Goal: Transaction & Acquisition: Download file/media

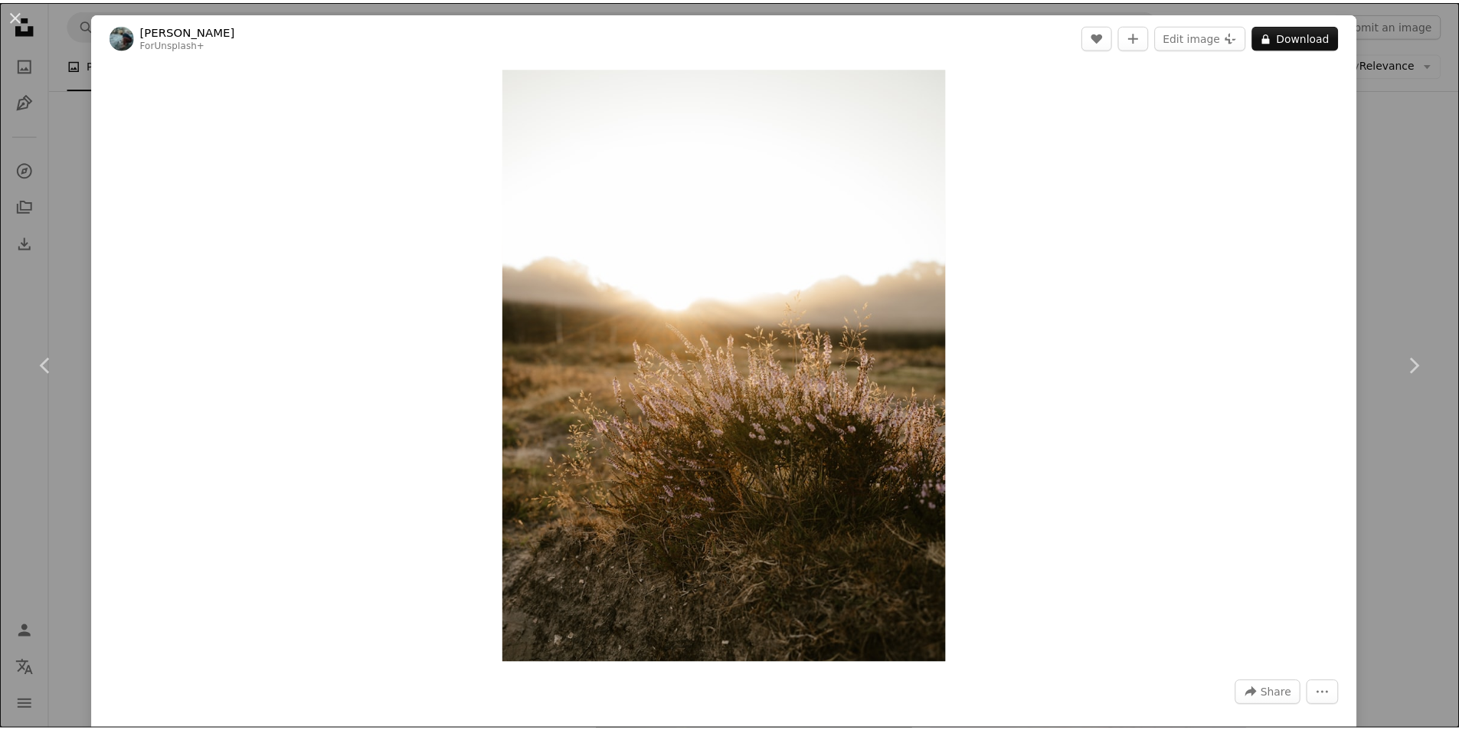
scroll to position [766, 0]
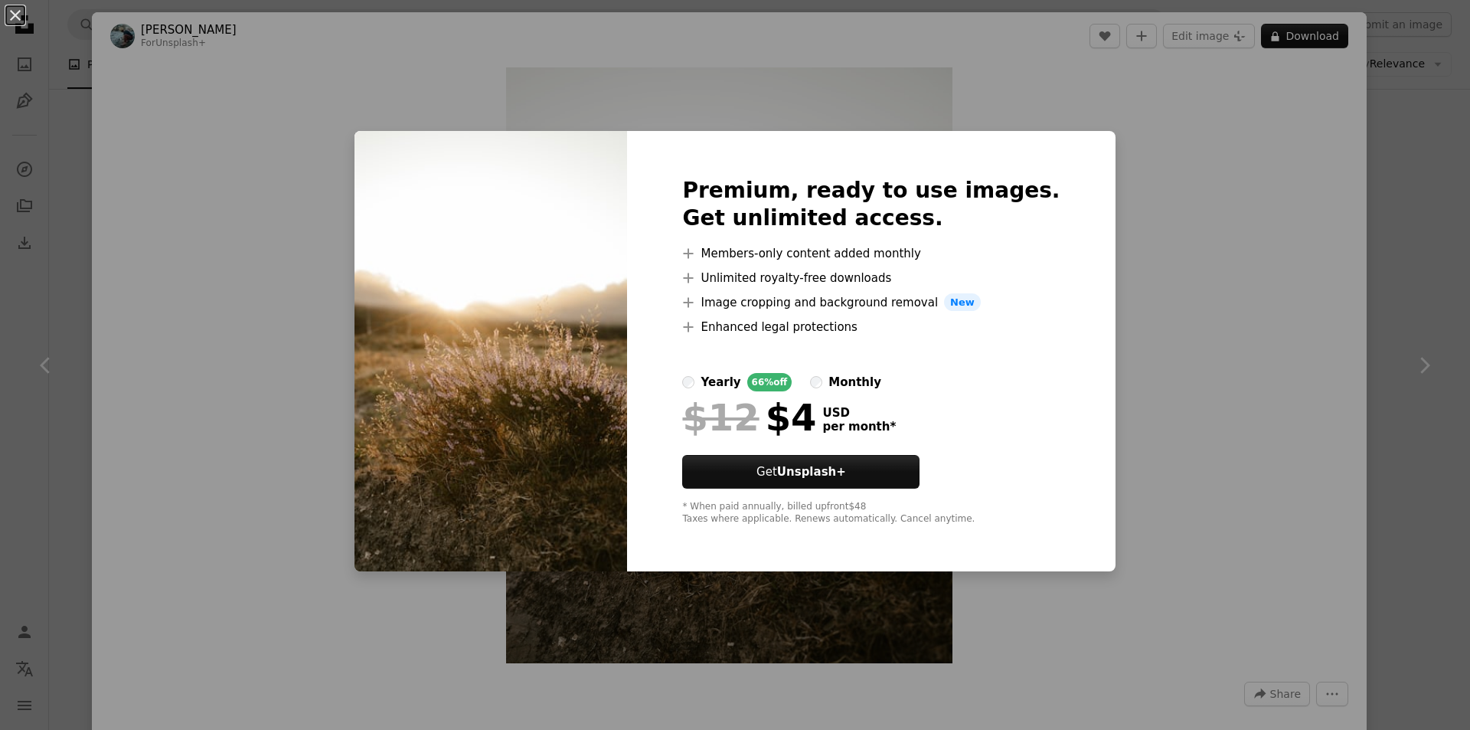
click at [1178, 317] on div "An X shape Premium, ready to use images. Get unlimited access. A plus sign Memb…" at bounding box center [735, 365] width 1470 height 730
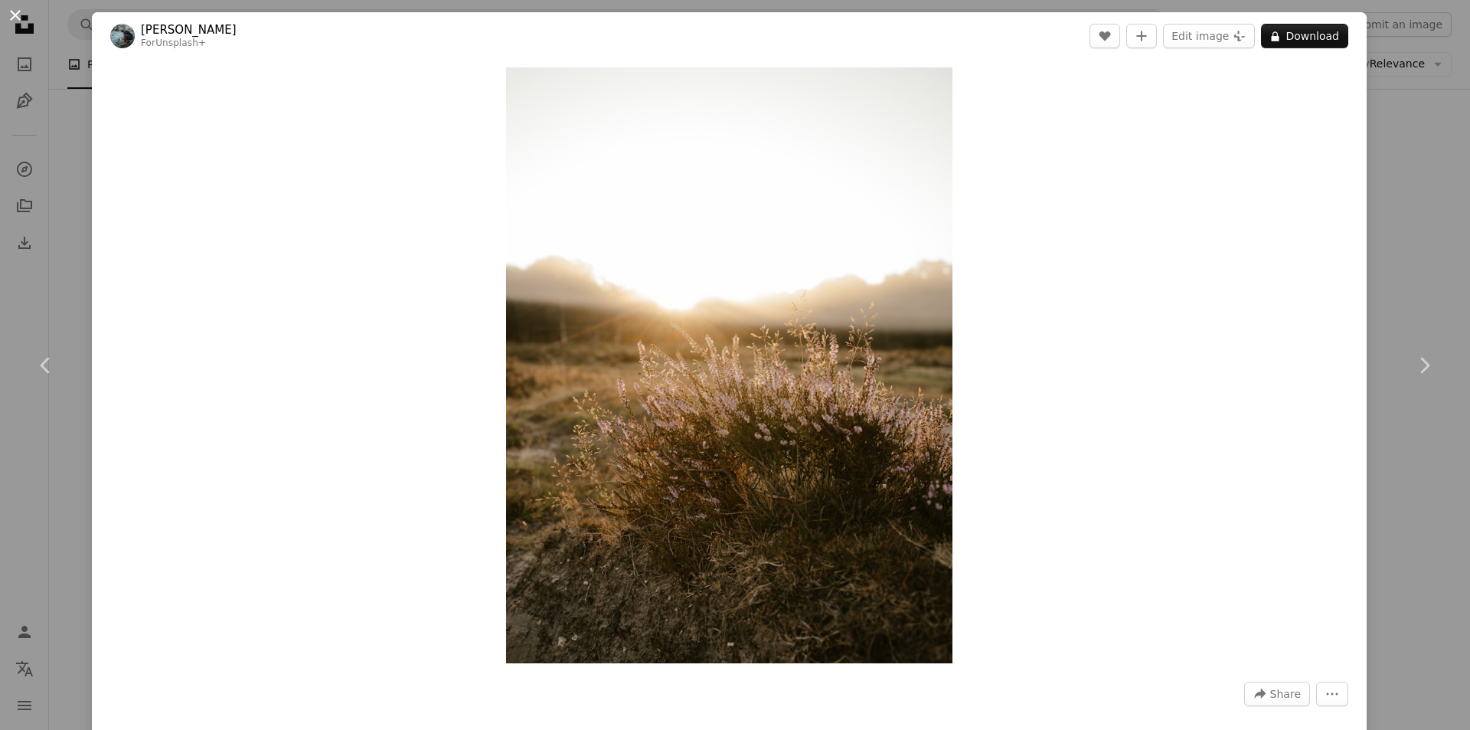
click at [17, 11] on button "An X shape" at bounding box center [15, 15] width 18 height 18
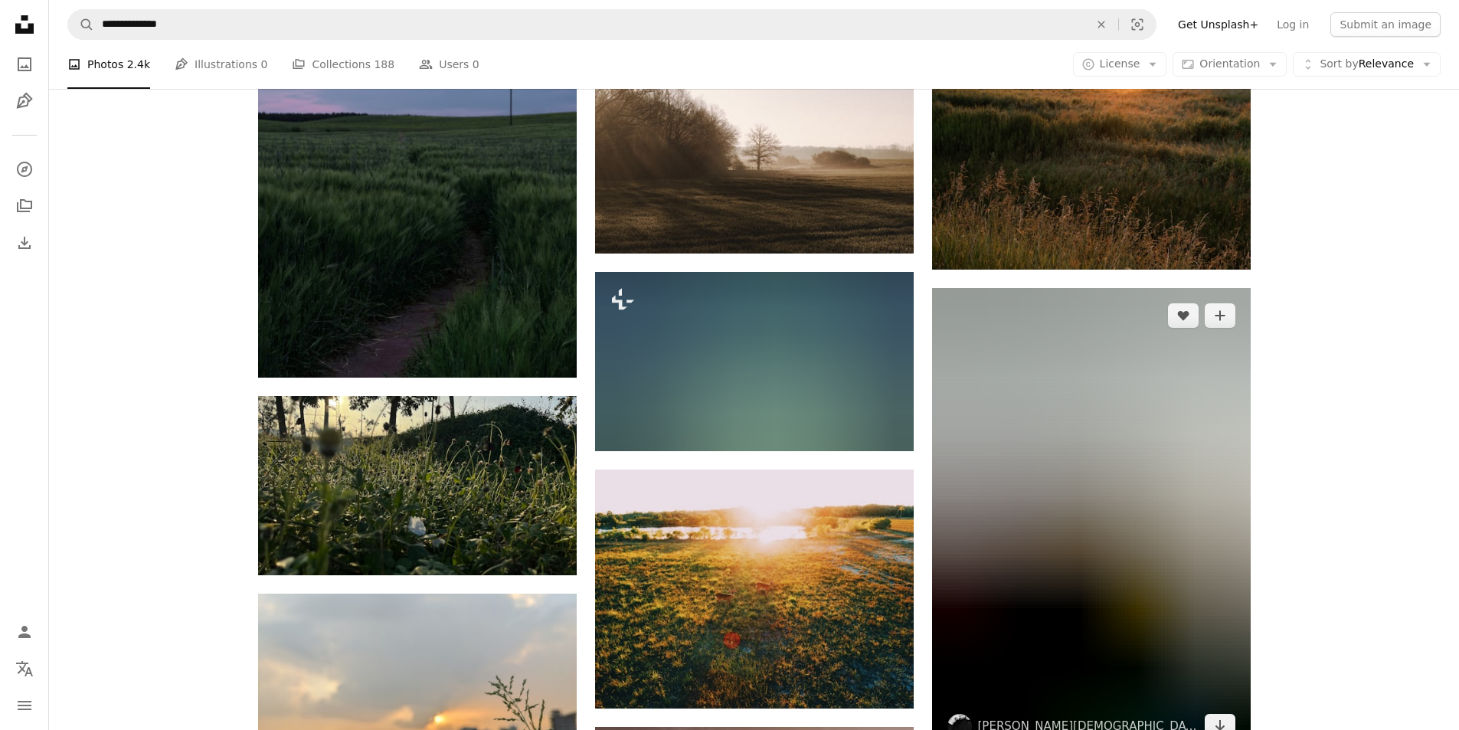
scroll to position [7122, 0]
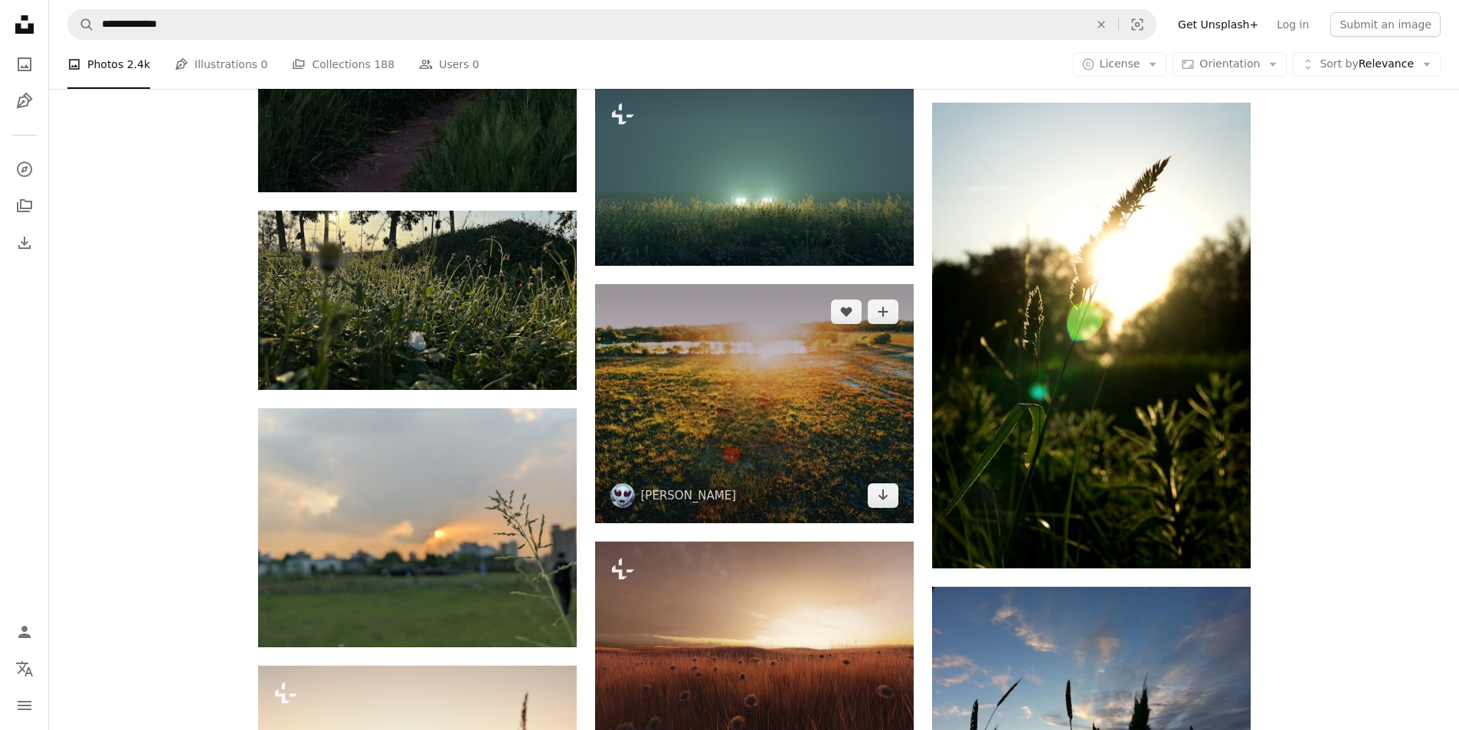
click at [731, 400] on img at bounding box center [754, 403] width 319 height 239
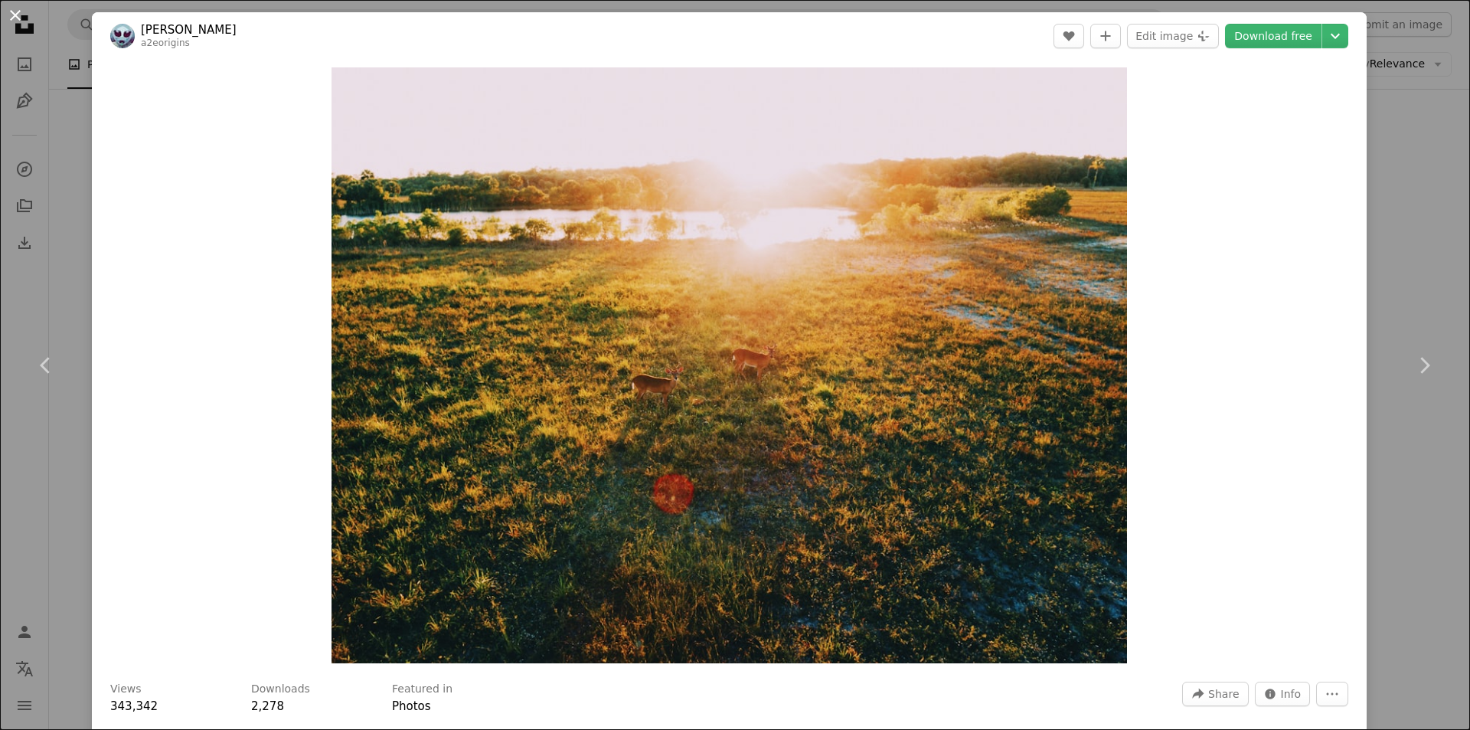
click at [19, 17] on button "An X shape" at bounding box center [15, 15] width 18 height 18
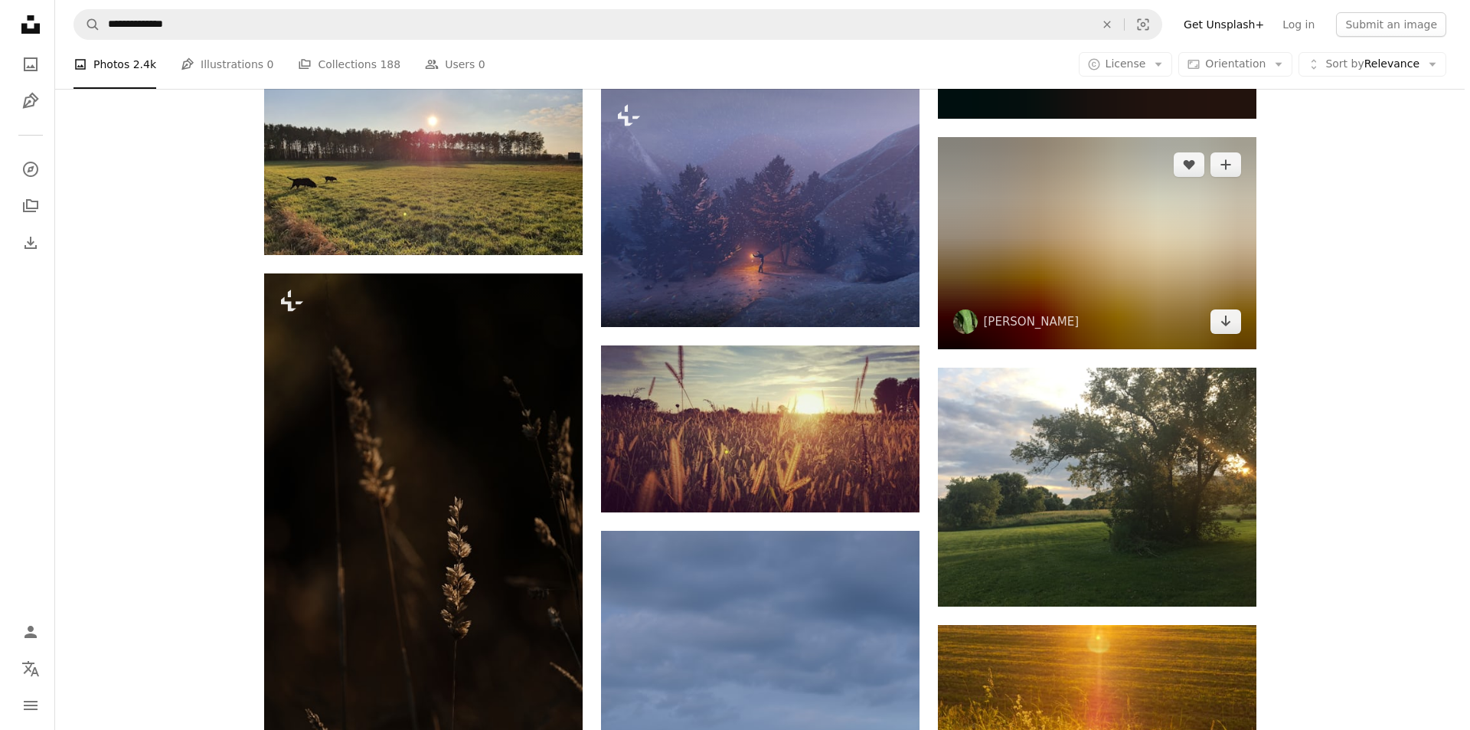
scroll to position [11180, 0]
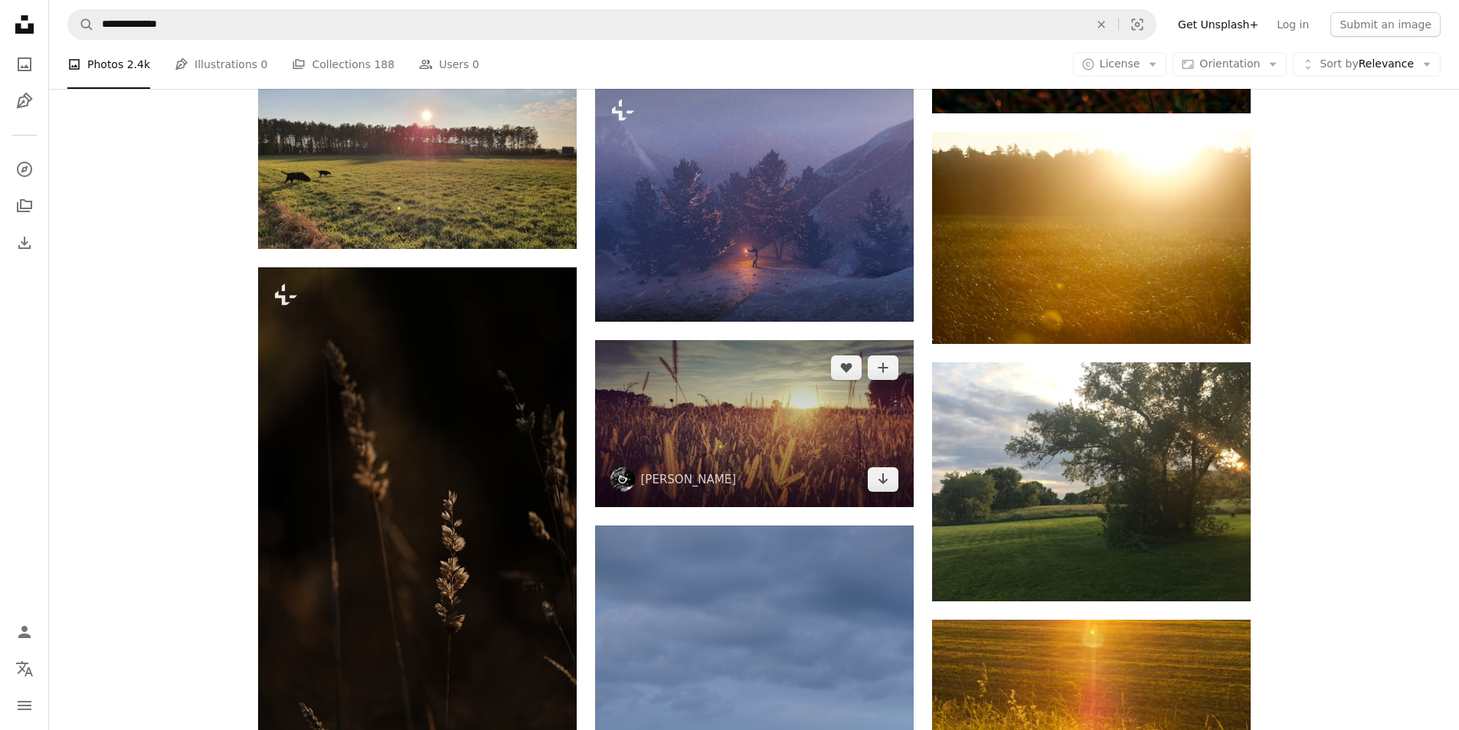
click at [753, 435] on img at bounding box center [754, 423] width 319 height 167
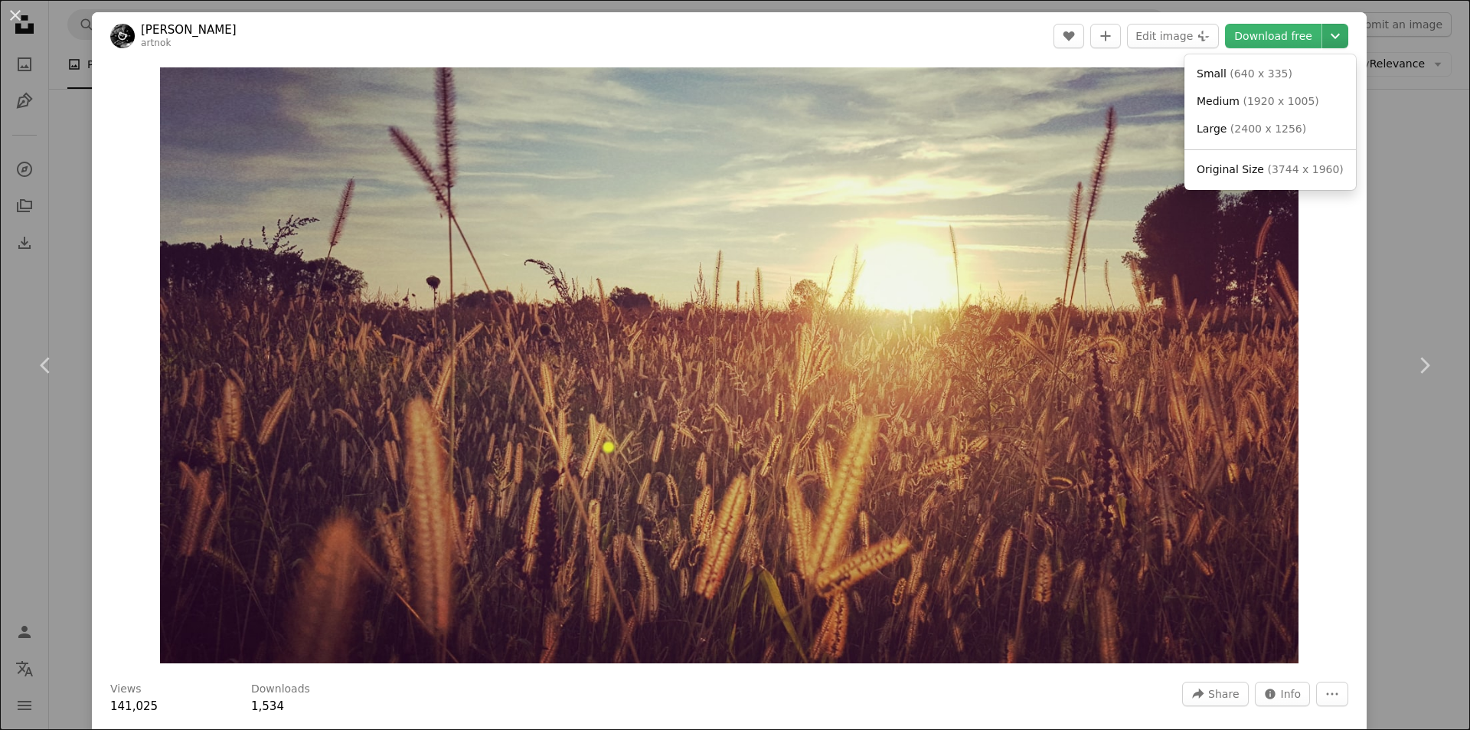
click at [1326, 40] on icon "Chevron down" at bounding box center [1335, 36] width 25 height 18
click at [1257, 99] on span "( 1920 x 1005 )" at bounding box center [1281, 101] width 76 height 12
